Goal: Task Accomplishment & Management: Use online tool/utility

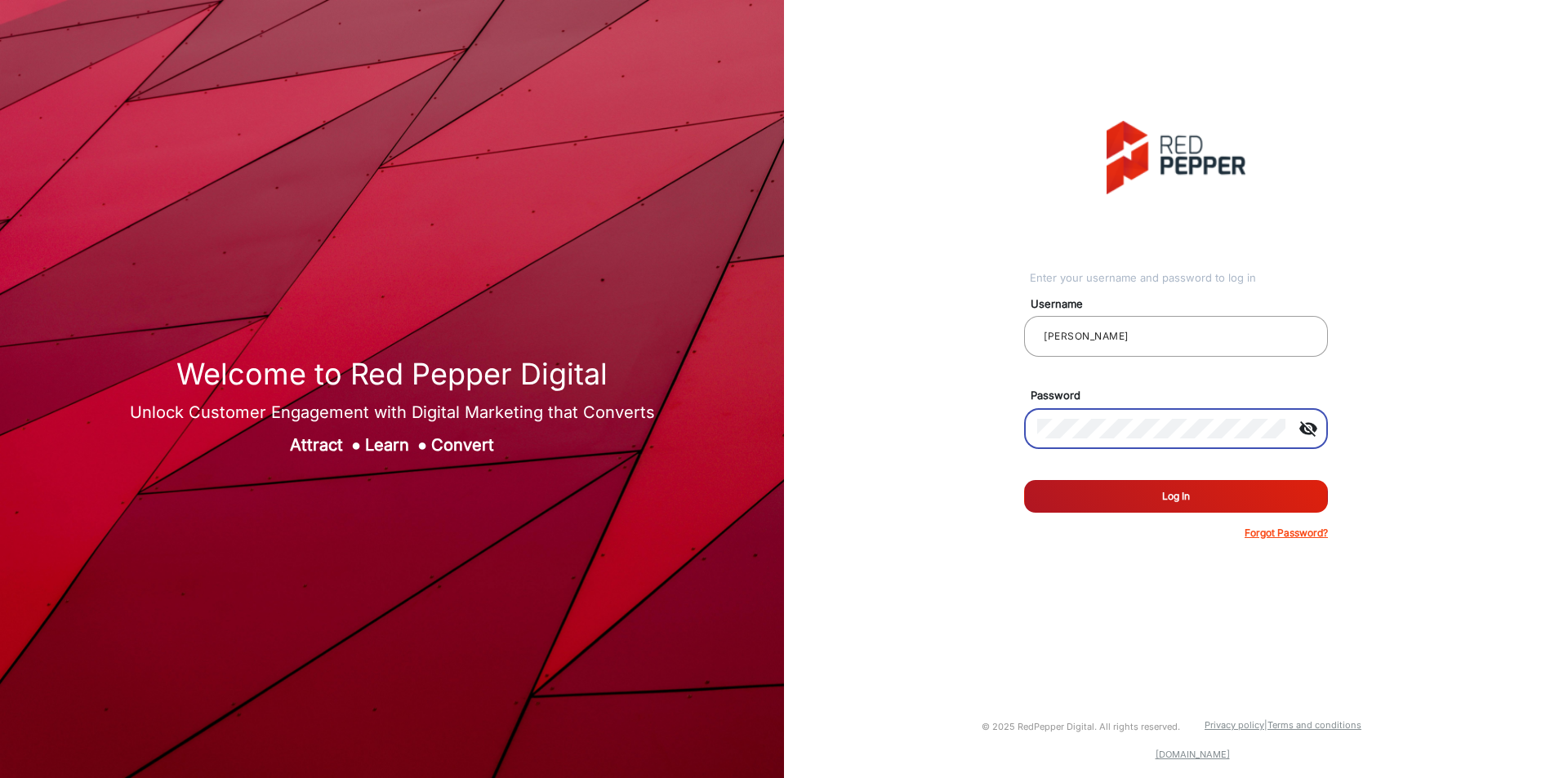
click at [1024, 480] on button "Log In" at bounding box center [1175, 496] width 303 height 32
click at [1172, 497] on button "Log In" at bounding box center [1175, 496] width 303 height 32
click at [1131, 340] on input "[PERSON_NAME]" at bounding box center [1175, 336] width 278 height 20
click at [1044, 338] on input "[PERSON_NAME]" at bounding box center [1175, 336] width 278 height 20
click at [1103, 445] on div at bounding box center [1160, 429] width 248 height 46
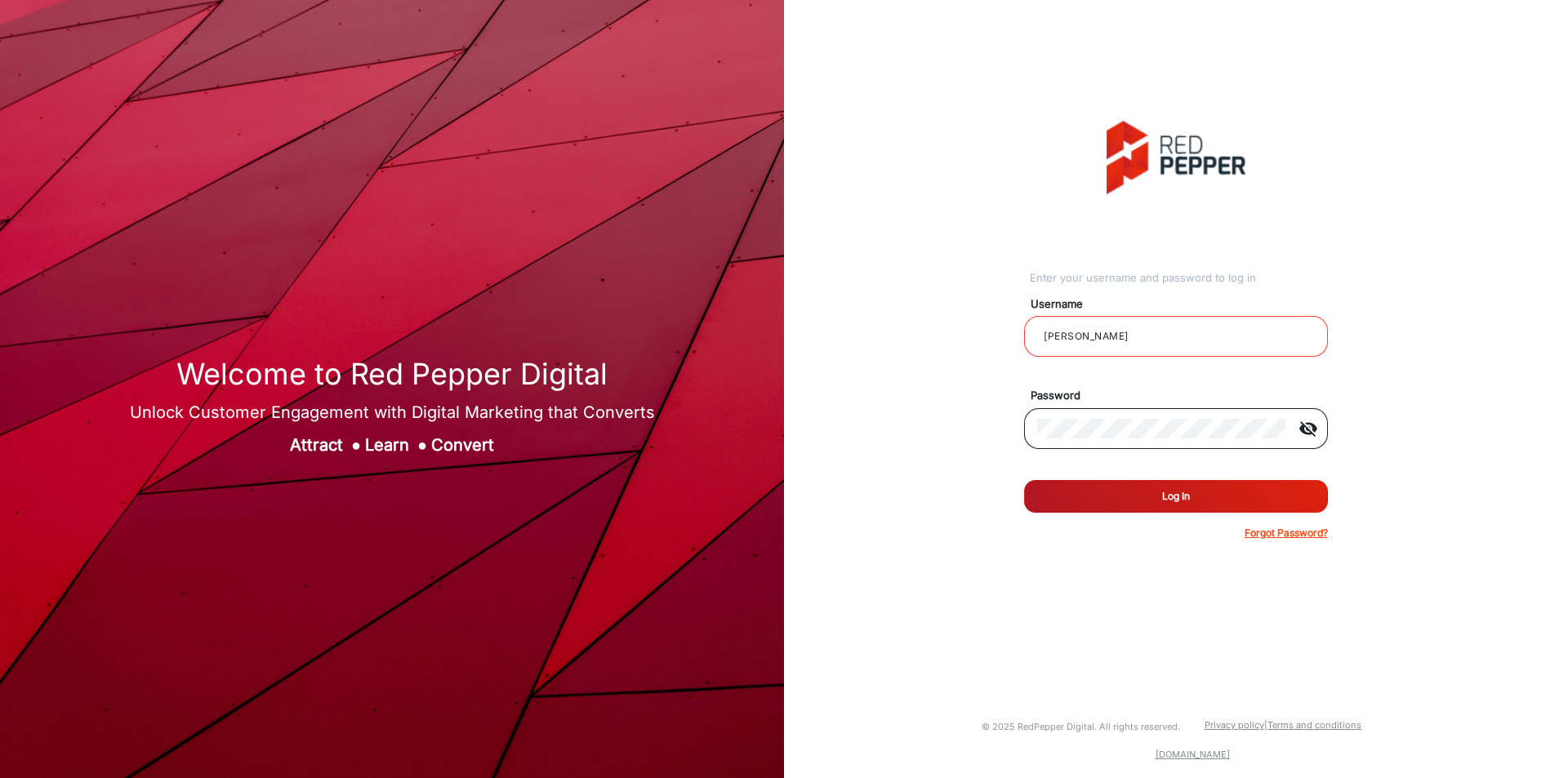
click at [1314, 424] on mat-icon "visibility_off" at bounding box center [1307, 428] width 39 height 20
click at [1198, 494] on button "Log In" at bounding box center [1175, 496] width 303 height 32
type input "[PERSON_NAME]"
click at [1024, 480] on button "Log In" at bounding box center [1175, 496] width 303 height 32
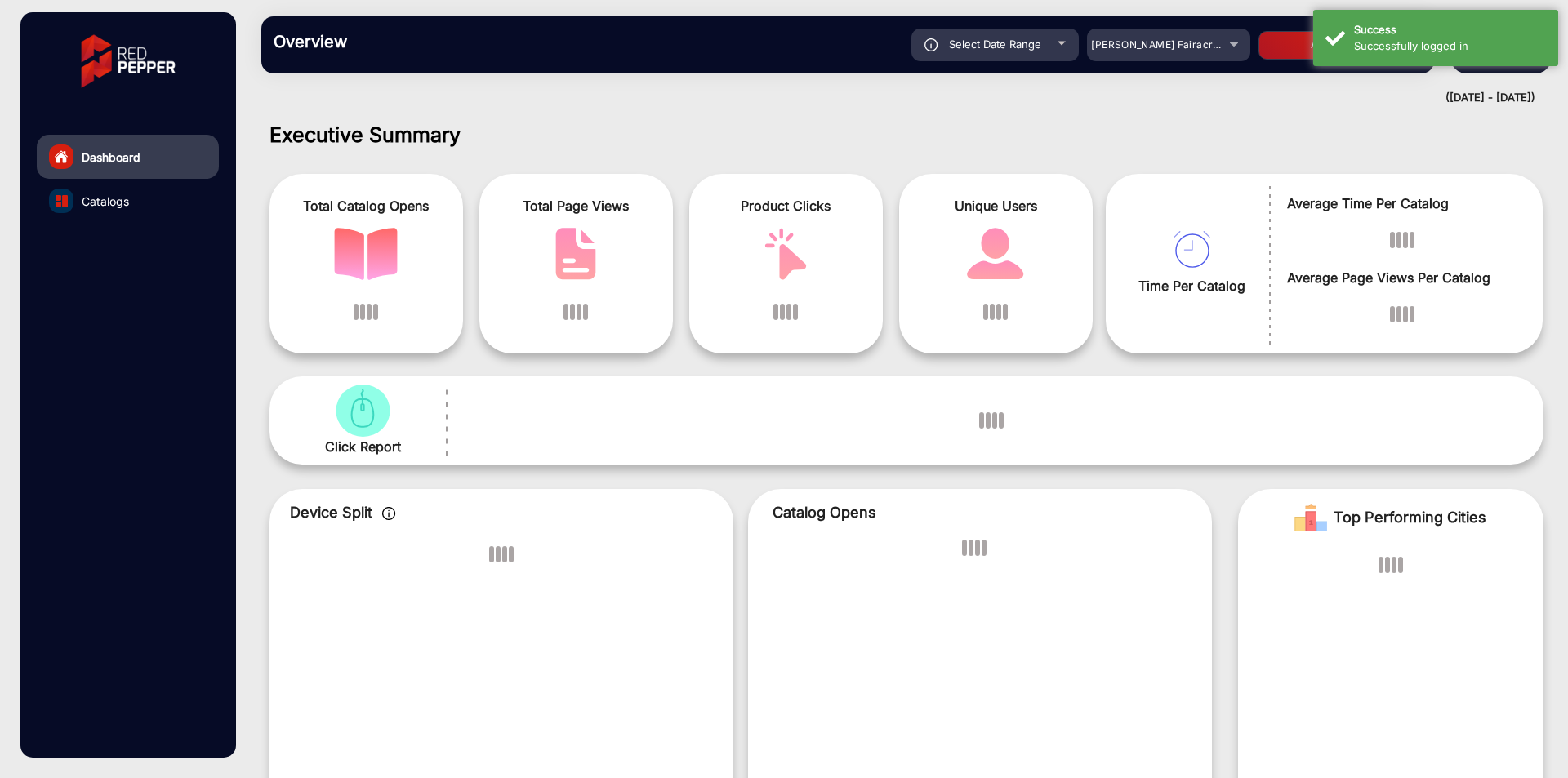
scroll to position [12, 0]
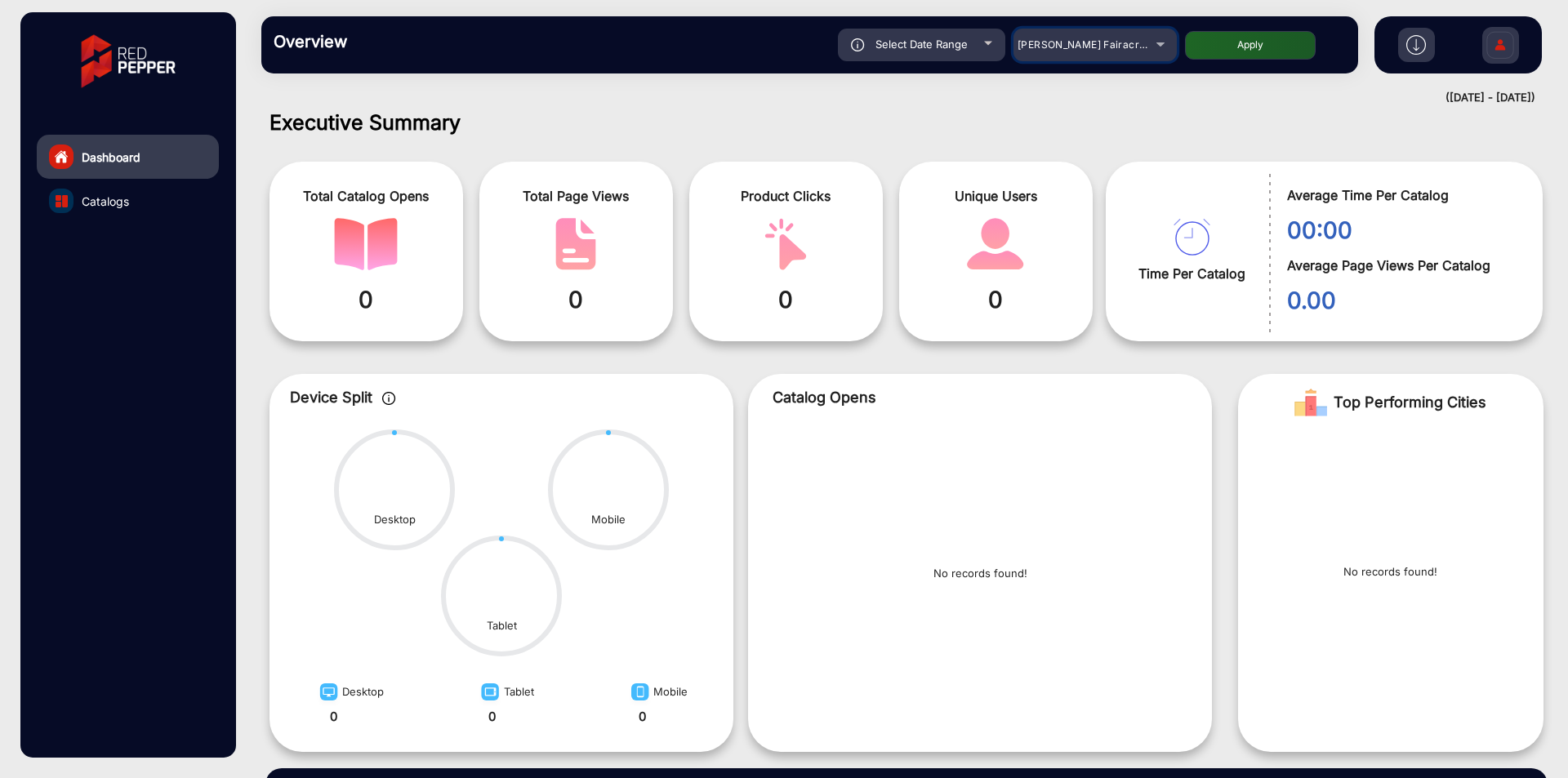
click at [1086, 31] on mat-select "[PERSON_NAME] Fairacre Farms" at bounding box center [1095, 45] width 164 height 32
click at [1086, 46] on span "[PERSON_NAME] Fairacre Farms" at bounding box center [1098, 44] width 162 height 12
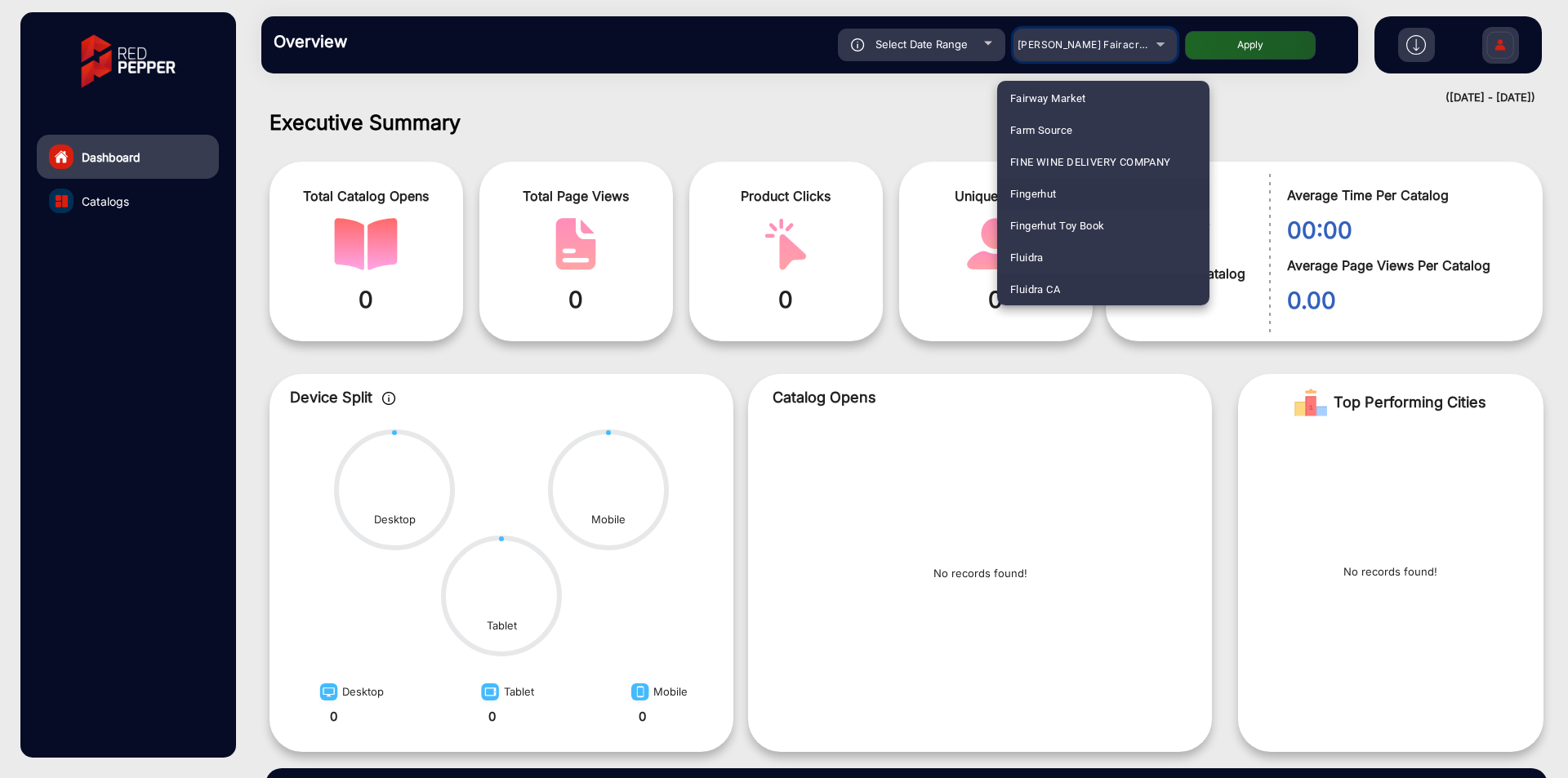
scroll to position [801, 0]
click at [1050, 233] on mat-option "Fluidra" at bounding box center [1102, 225] width 212 height 31
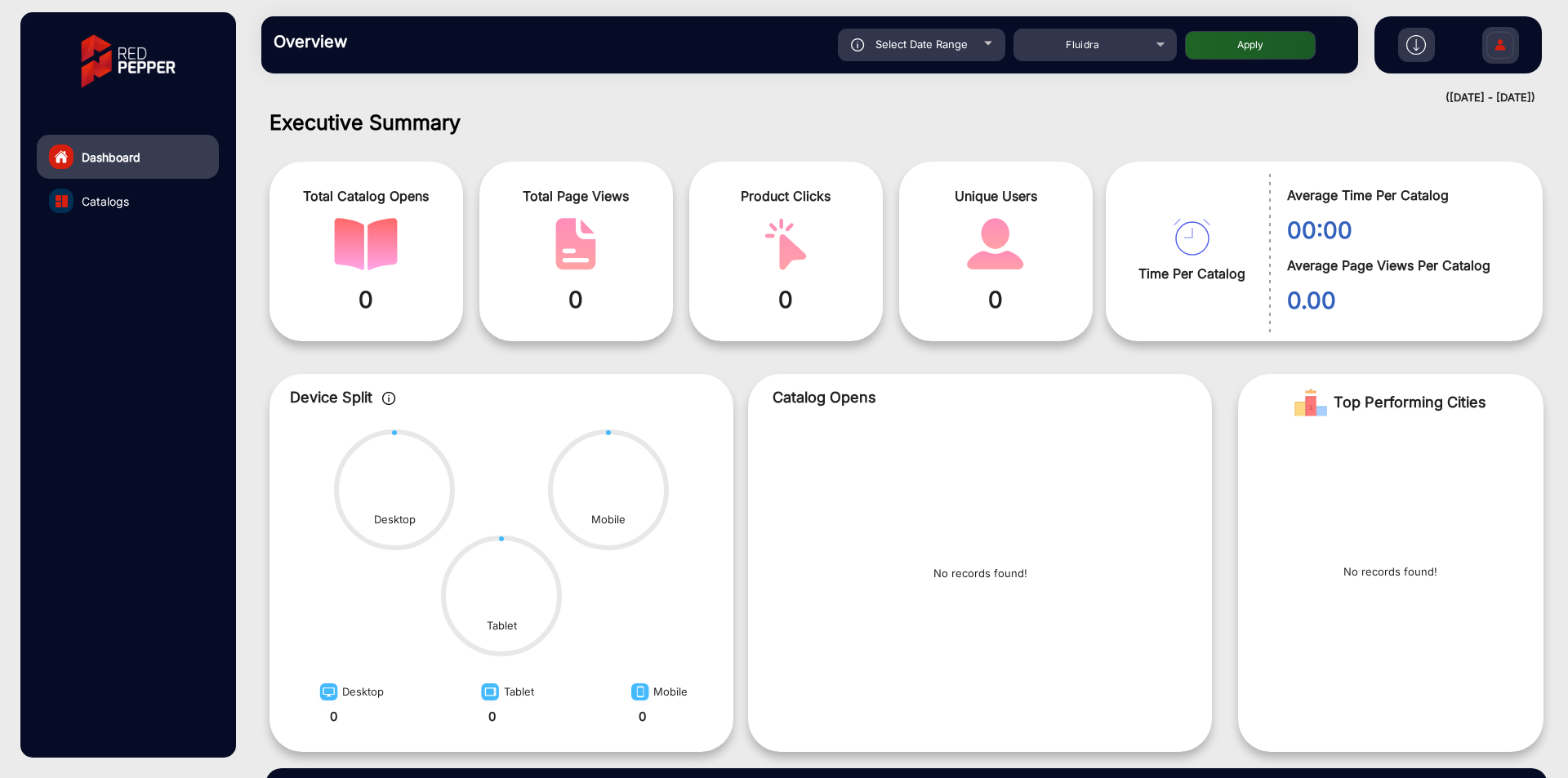
click at [1268, 39] on button "Apply" at bounding box center [1249, 46] width 130 height 29
type input "[DATE]"
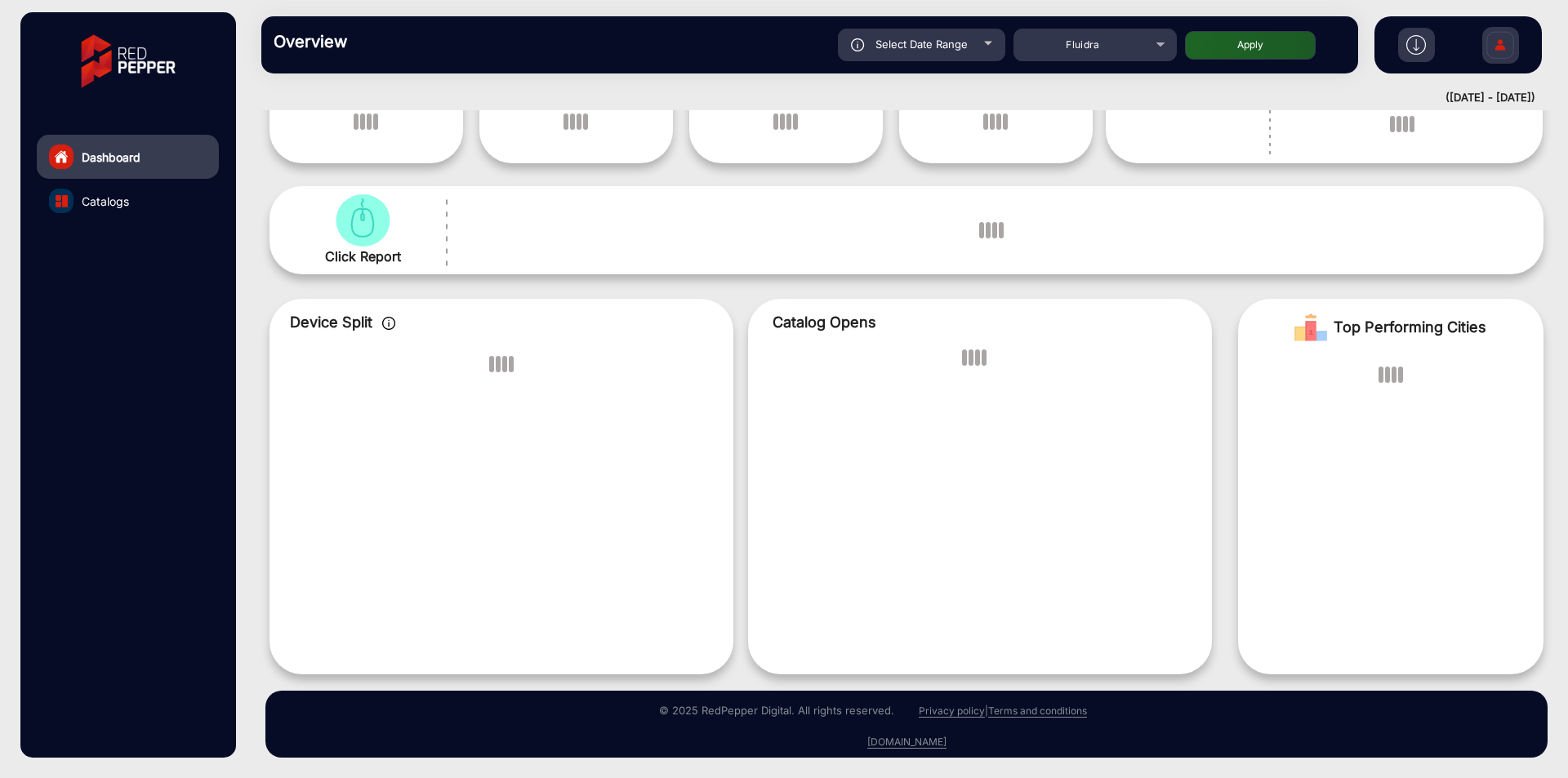
scroll to position [0, 0]
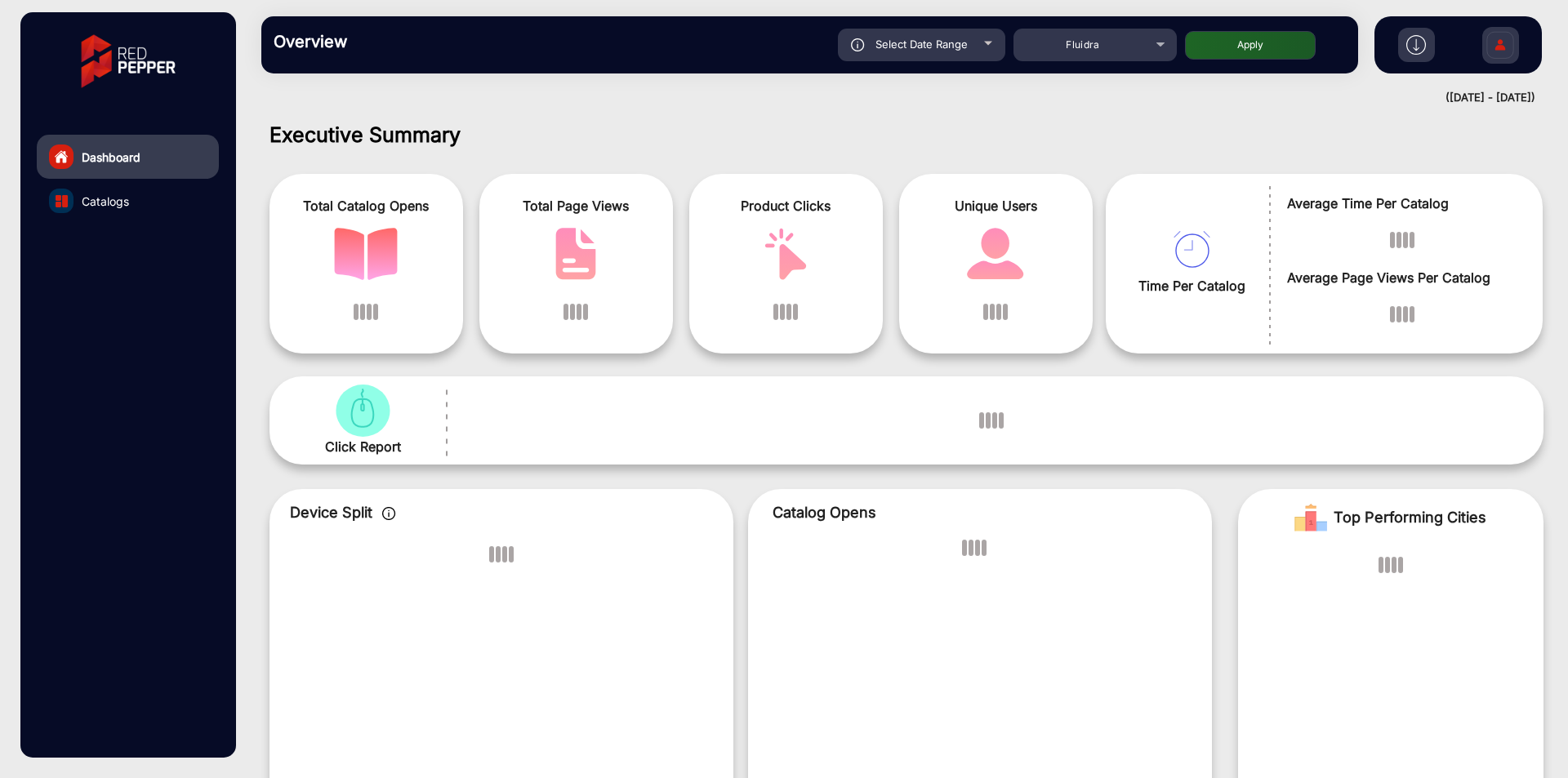
click at [939, 52] on div "Select Date Range" at bounding box center [921, 45] width 167 height 32
type input "[DATE]"
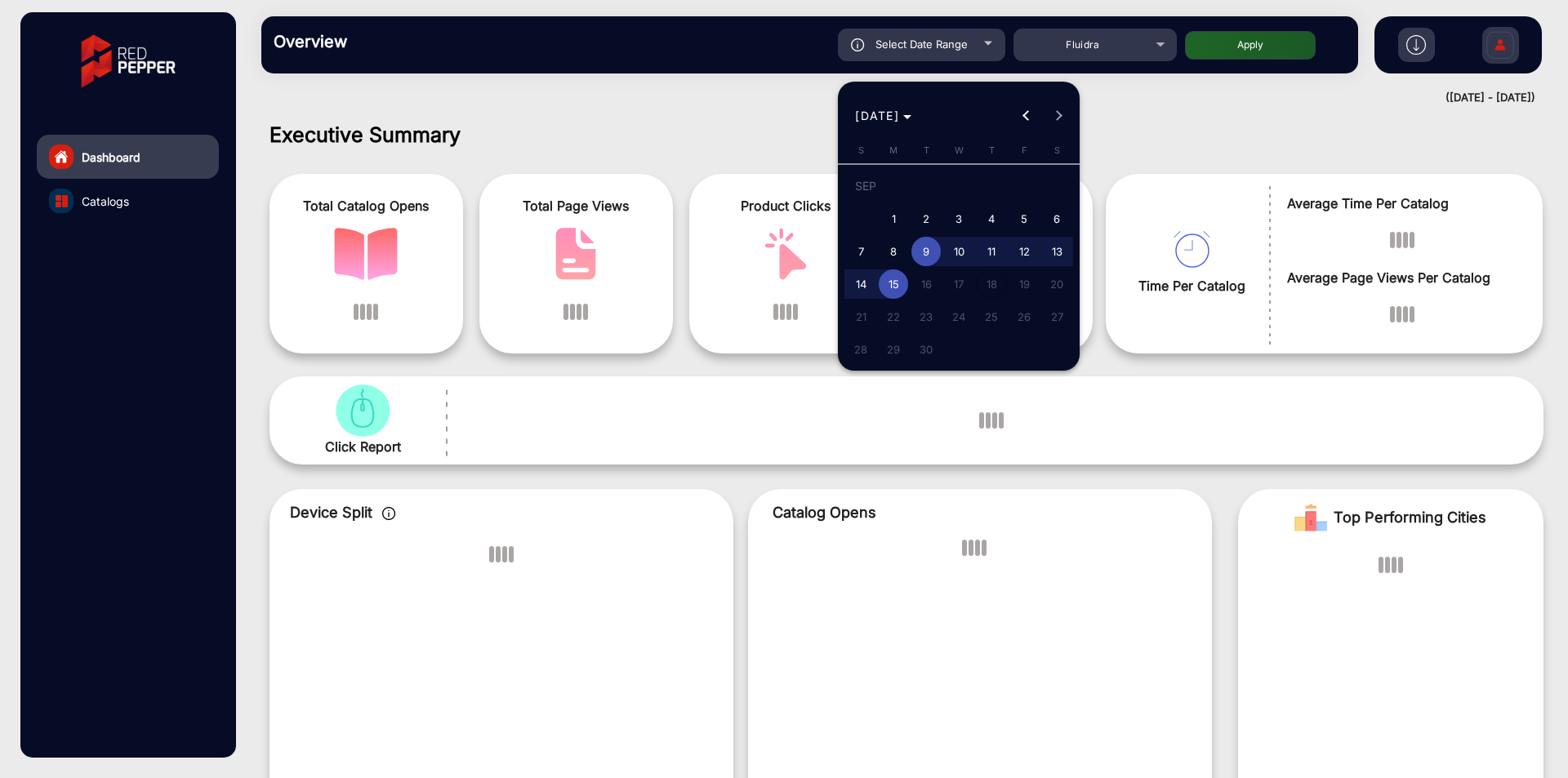
click at [1129, 84] on div at bounding box center [784, 389] width 1568 height 778
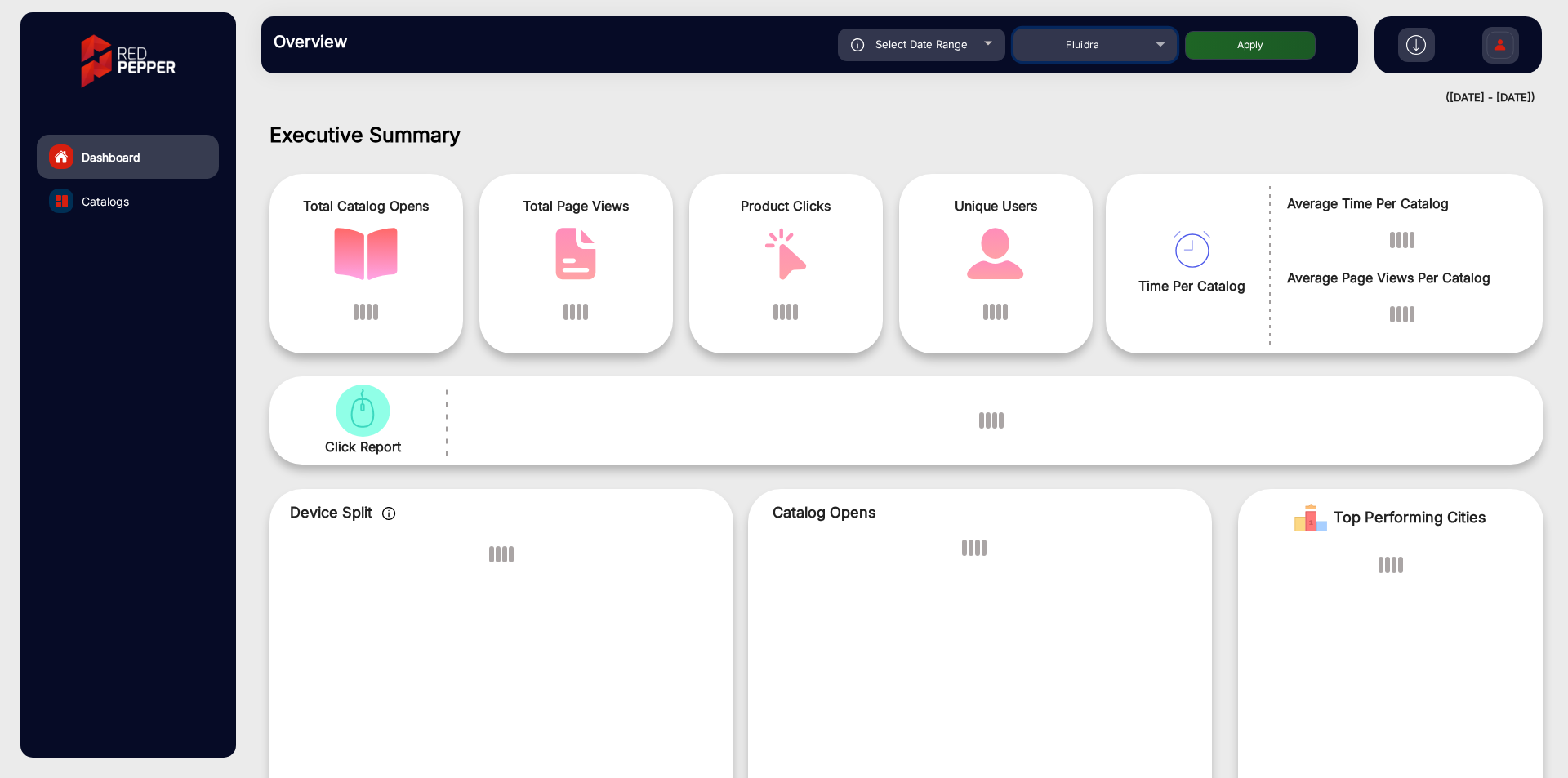
click at [1113, 44] on div "Fluidra" at bounding box center [1082, 45] width 130 height 20
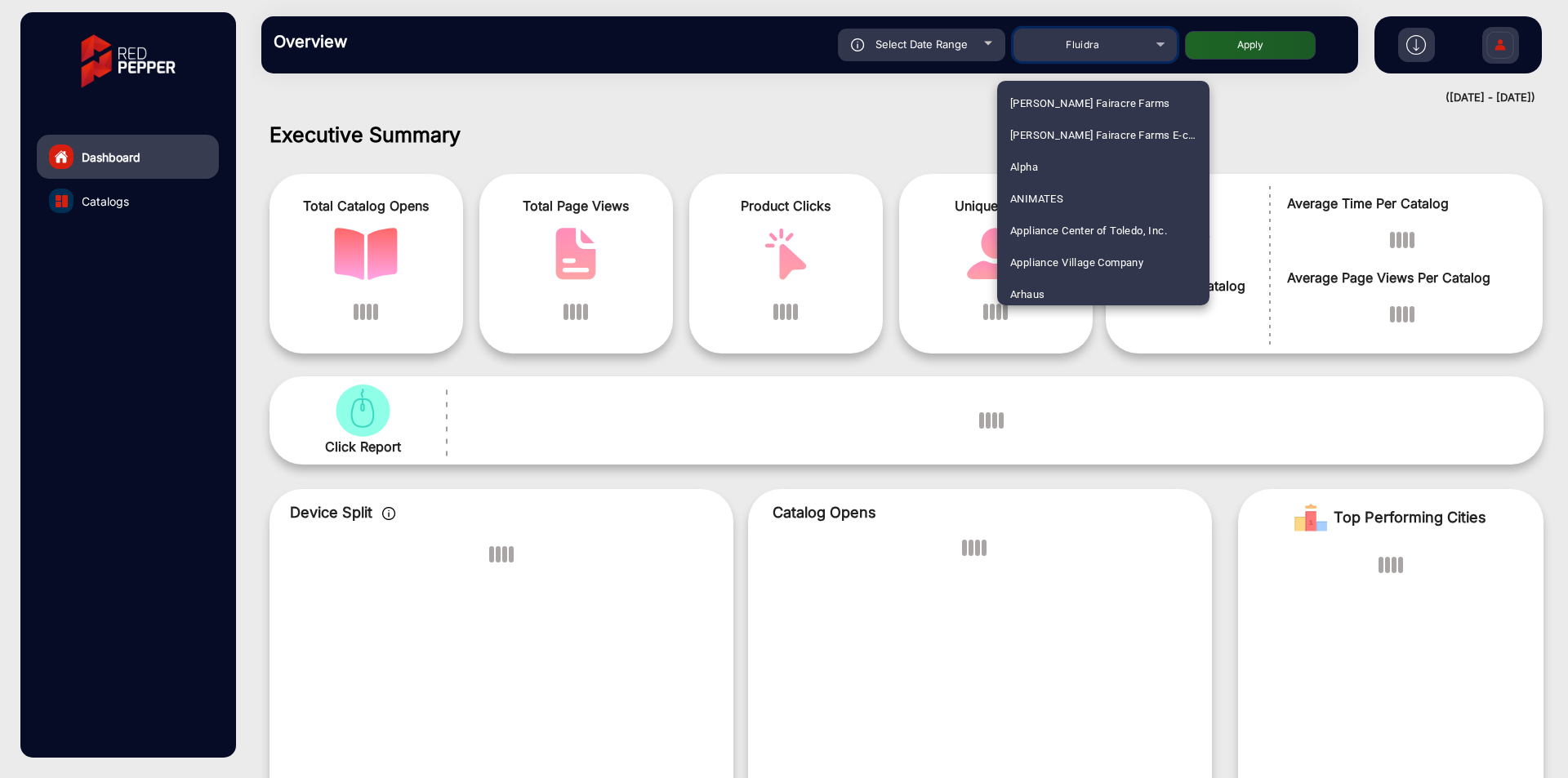
scroll to position [737, 0]
click at [1113, 44] on div at bounding box center [784, 389] width 1568 height 778
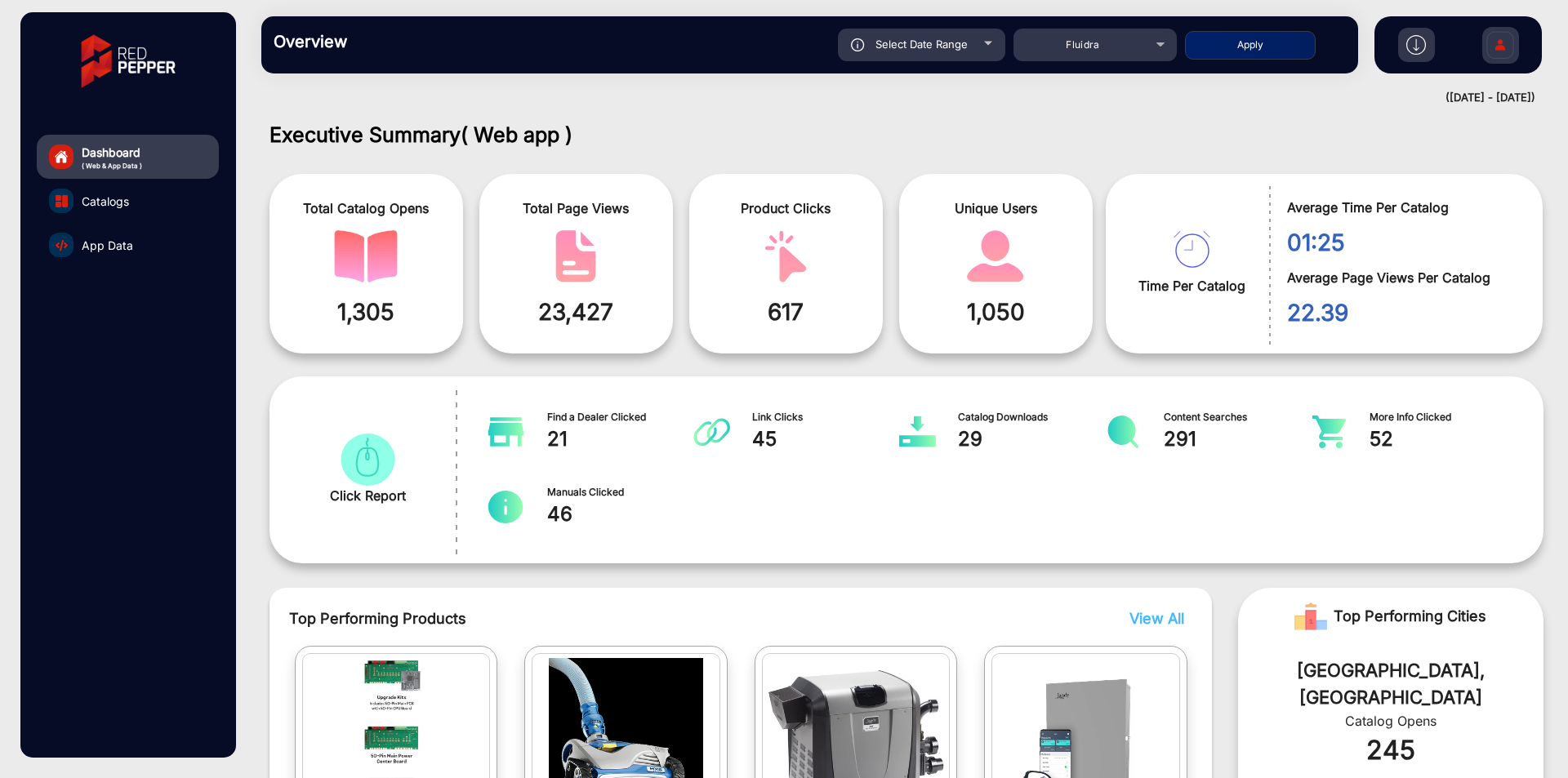
click at [136, 241] on link "App Data" at bounding box center [127, 244] width 182 height 44
click at [116, 251] on span "App Data" at bounding box center [107, 245] width 51 height 17
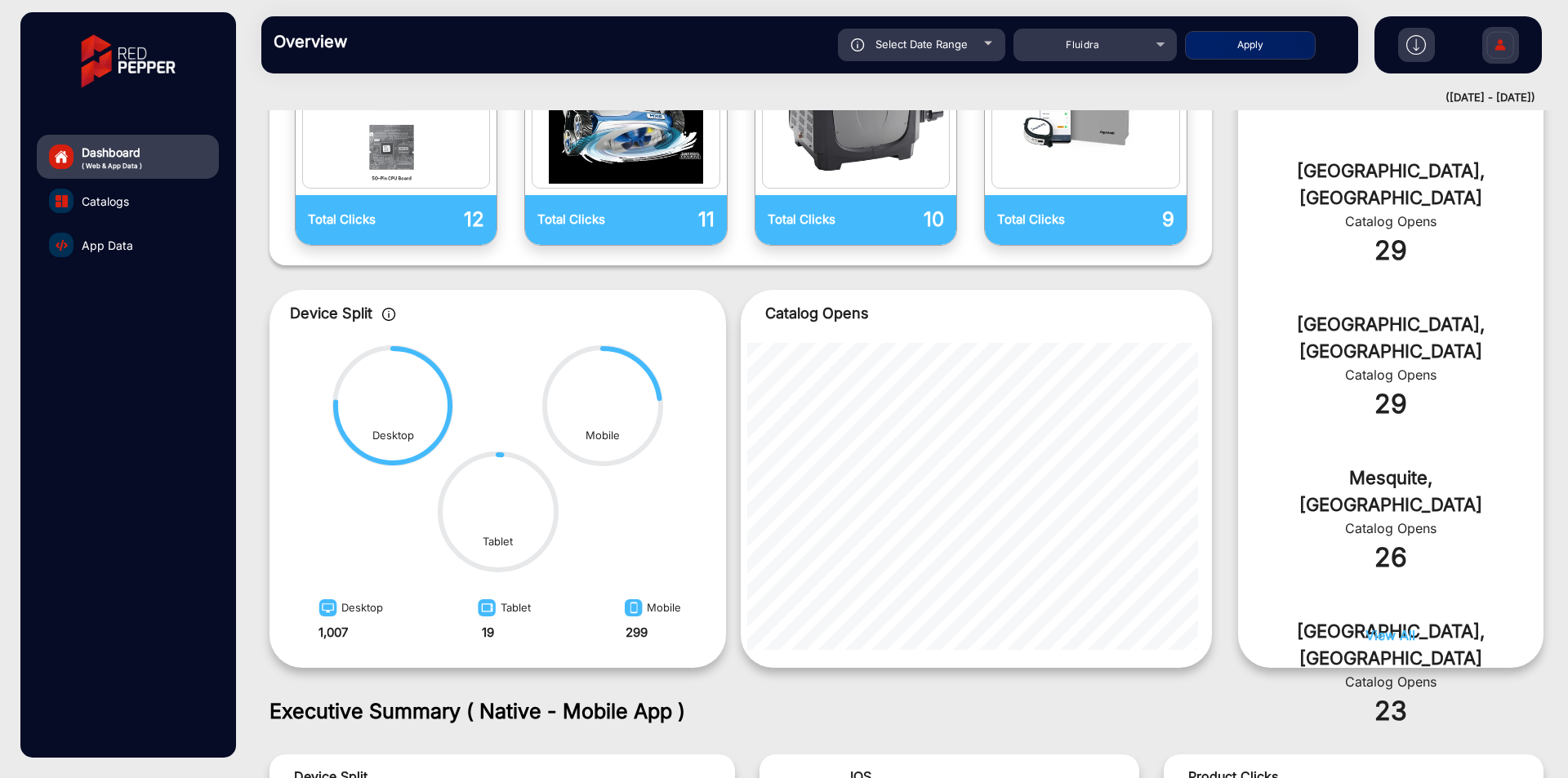
scroll to position [0, 0]
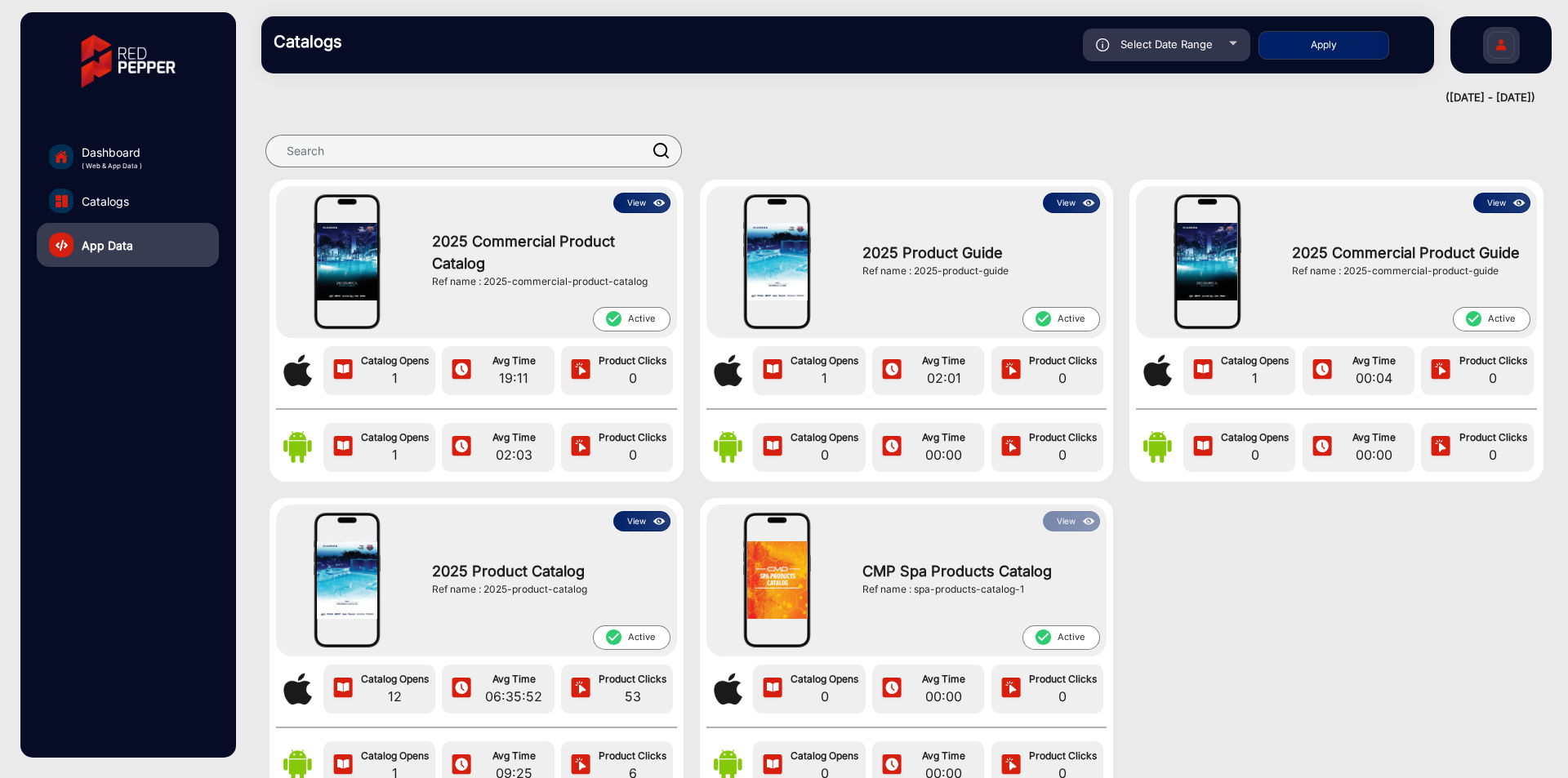
click at [652, 515] on img at bounding box center [659, 521] width 19 height 18
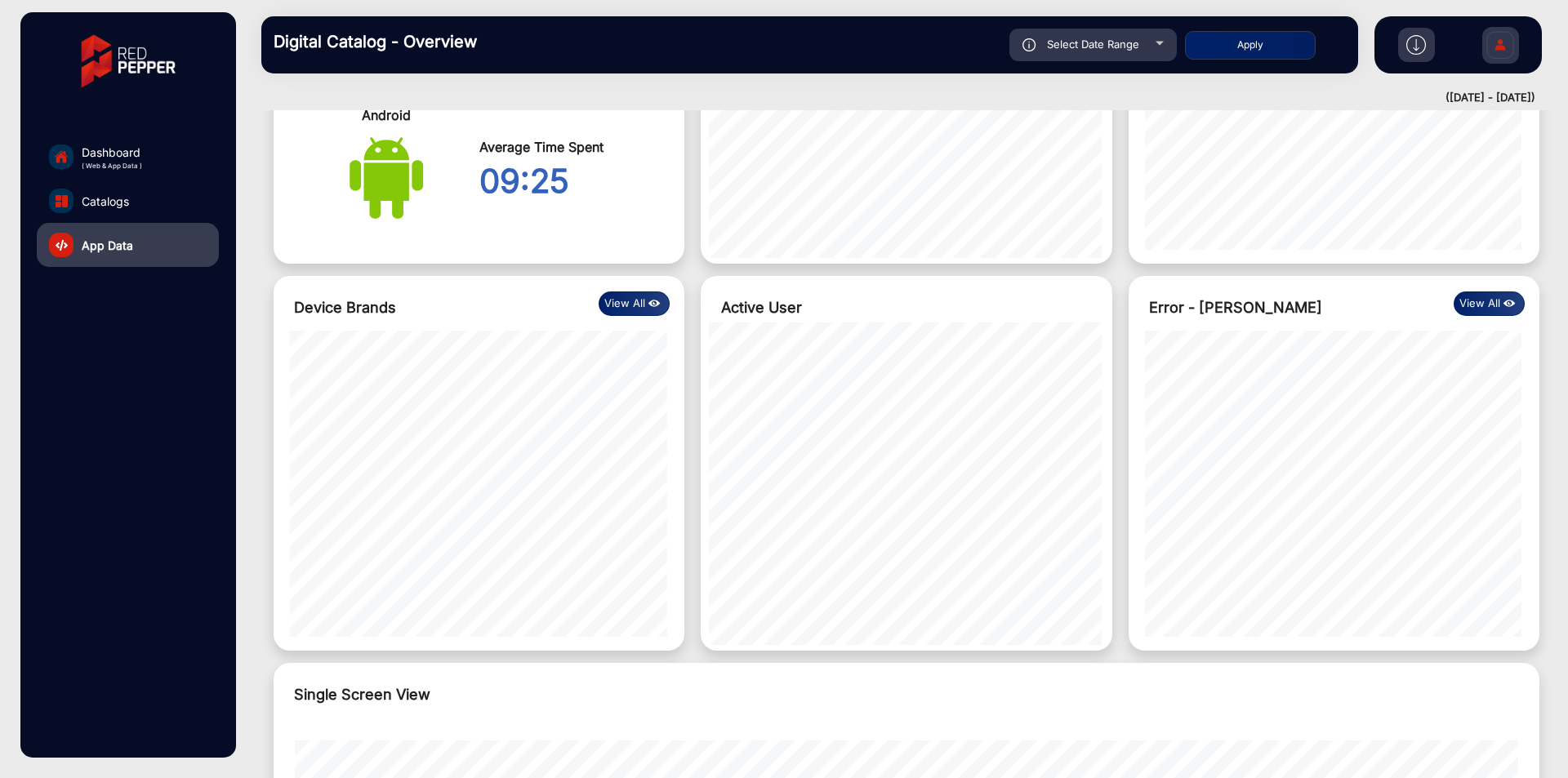
scroll to position [811, 0]
